Goal: Find specific page/section

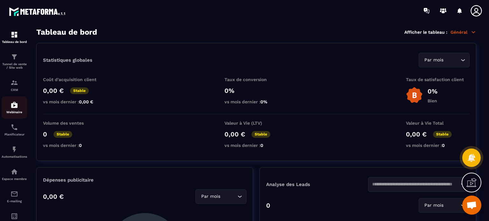
click at [18, 119] on link "Webinaire" at bounding box center [14, 107] width 25 height 22
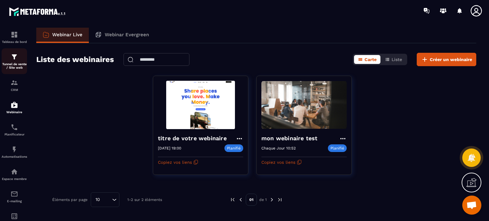
click at [24, 58] on div "Tunnel de vente / Site web" at bounding box center [14, 61] width 25 height 16
